Goal: Transaction & Acquisition: Purchase product/service

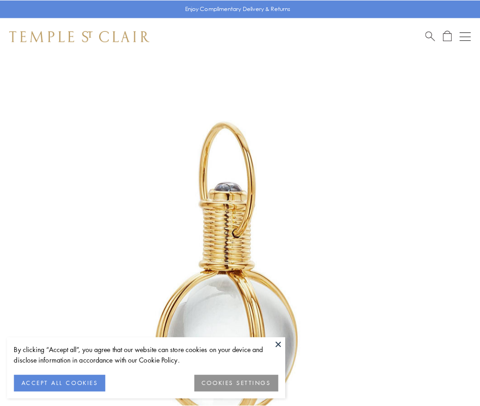
scroll to position [239, 0]
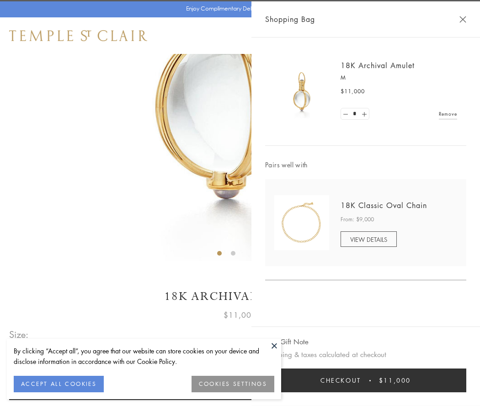
click at [366, 381] on button "Checkout $11,000" at bounding box center [365, 381] width 201 height 24
